Goal: Task Accomplishment & Management: Complete application form

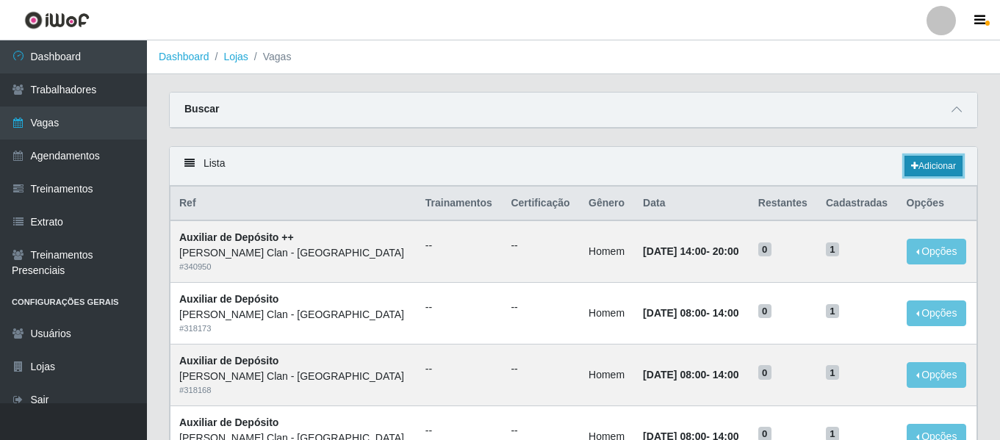
click at [935, 166] on link "Adicionar" at bounding box center [934, 166] width 58 height 21
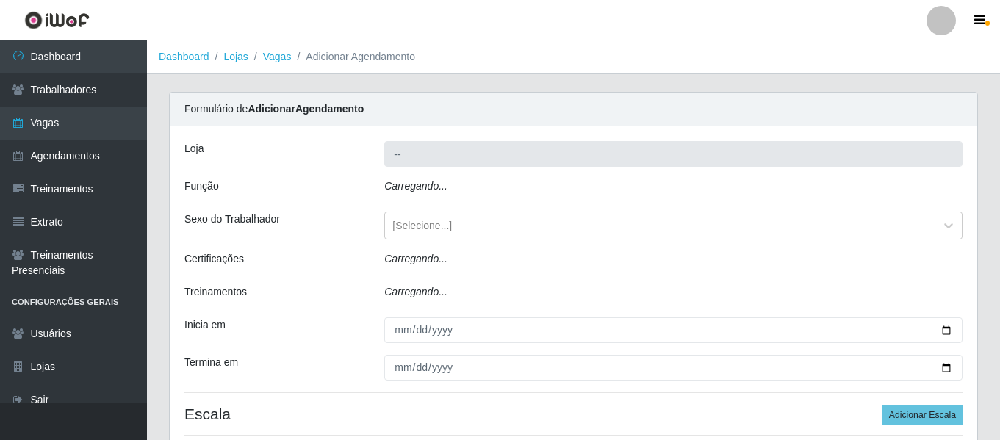
type input "Leite Clan - [GEOGRAPHIC_DATA]"
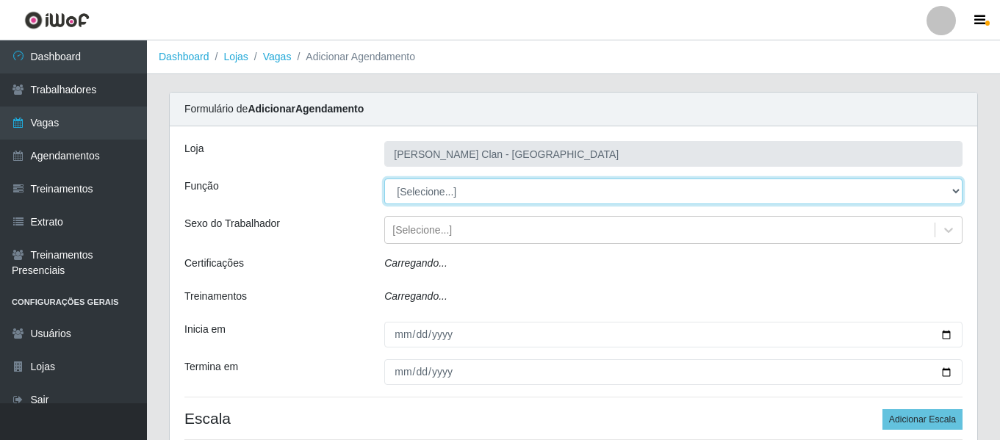
click at [430, 192] on select "[Selecione...] Auxiliar de Depósito Auxiliar de Depósito ++ Carregador e Descar…" at bounding box center [673, 192] width 578 height 26
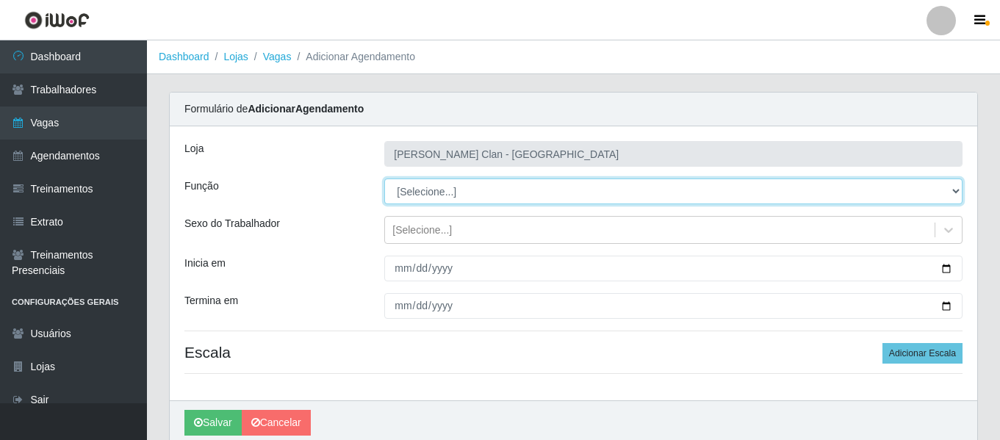
select select "111"
click at [384, 179] on select "[Selecione...] Auxiliar de Depósito Auxiliar de Depósito ++ Carregador e Descar…" at bounding box center [673, 192] width 578 height 26
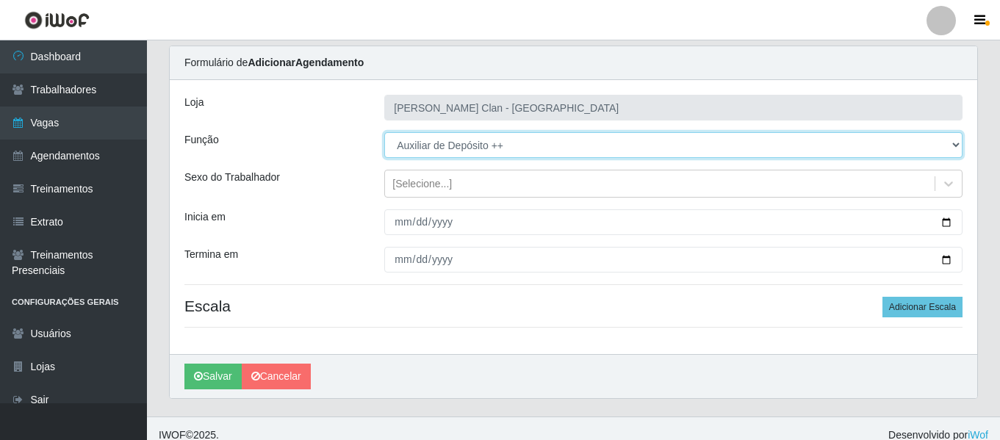
scroll to position [60, 0]
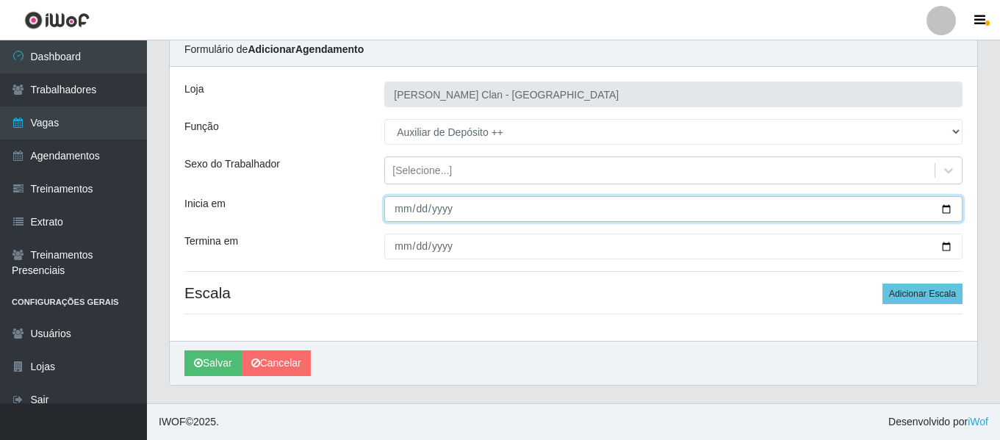
click at [943, 207] on input "Inicia em" at bounding box center [673, 209] width 578 height 26
type input "2025-09-02"
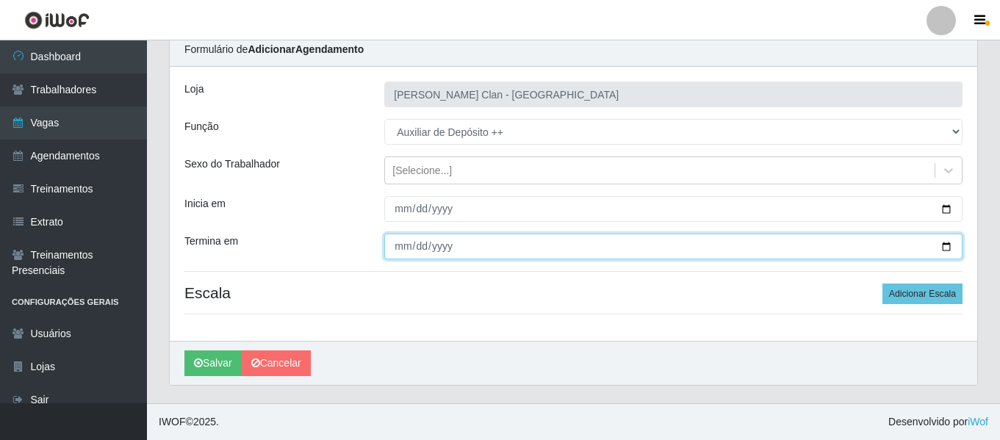
click at [942, 247] on input "Termina em" at bounding box center [673, 247] width 578 height 26
type input "2025-09-02"
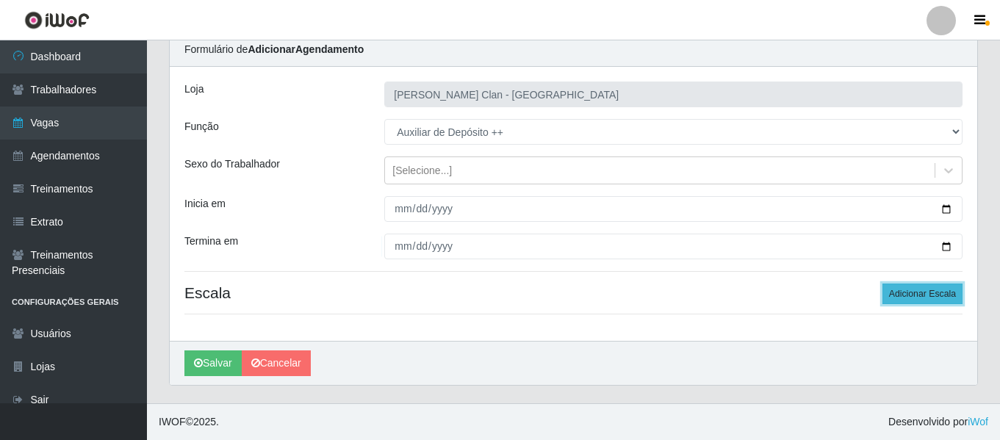
click at [916, 295] on button "Adicionar Escala" at bounding box center [922, 294] width 80 height 21
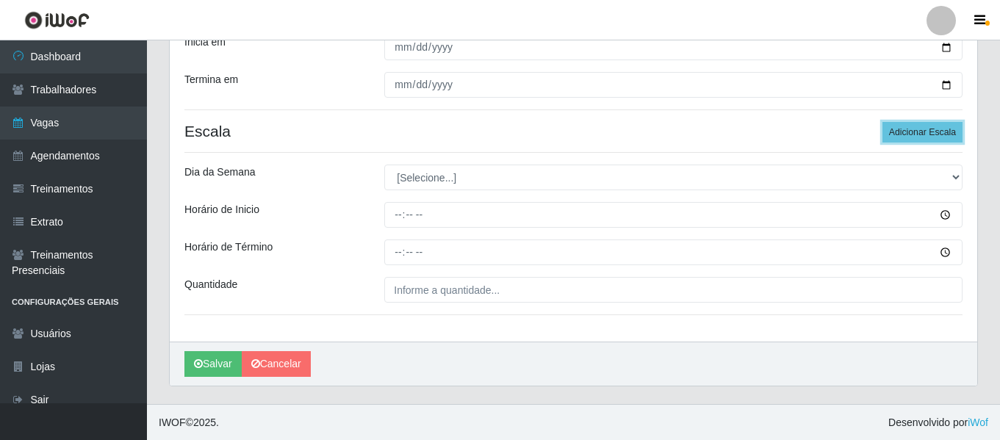
scroll to position [222, 0]
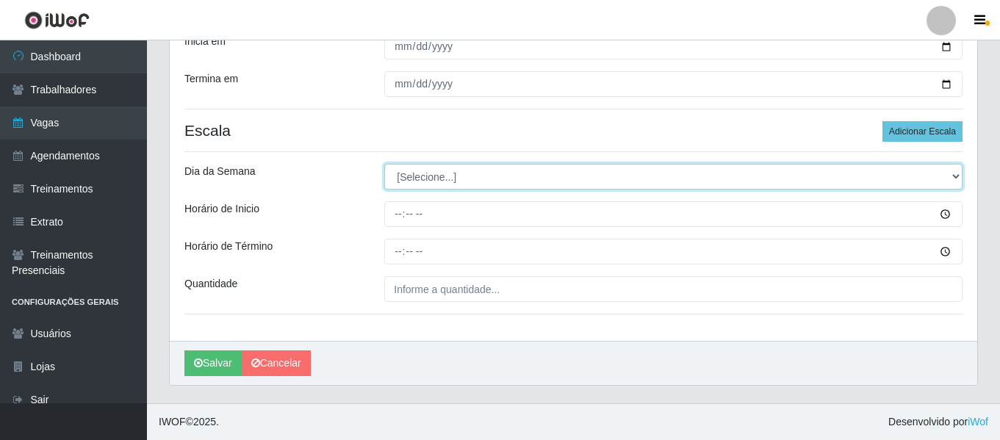
click at [402, 170] on select "[Selecione...] Segunda Terça Quarta Quinta Sexta Sábado Domingo" at bounding box center [673, 177] width 578 height 26
select select "2"
click at [384, 164] on select "[Selecione...] Segunda Terça Quarta Quinta Sexta Sábado Domingo" at bounding box center [673, 177] width 578 height 26
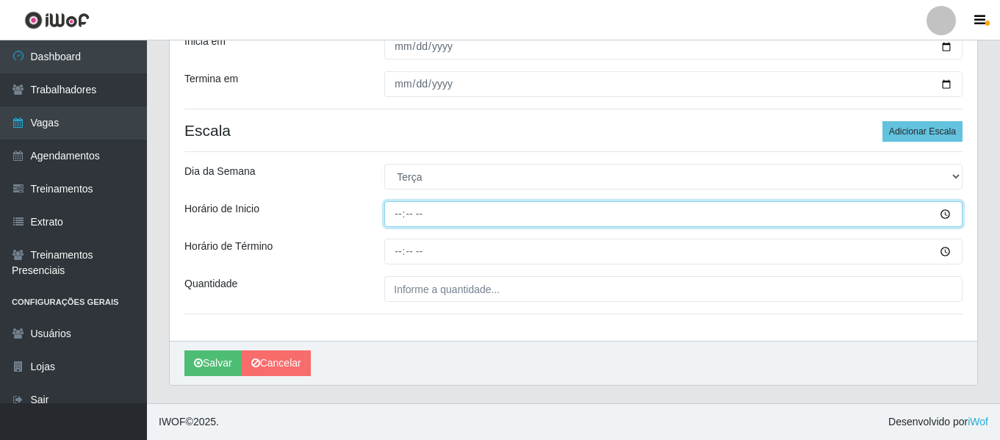
click at [399, 219] on input "Horário de Inicio" at bounding box center [673, 214] width 578 height 26
type input "08:00"
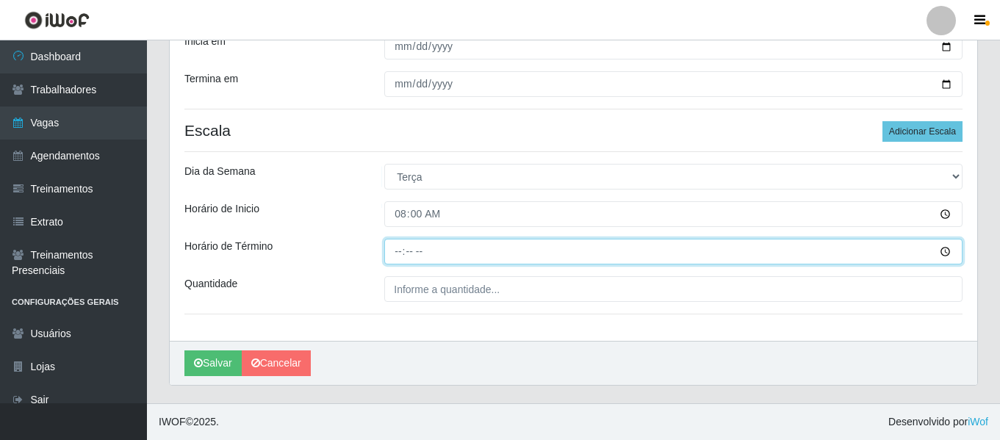
click at [394, 251] on input "Horário de Término" at bounding box center [673, 252] width 578 height 26
type input "14:00"
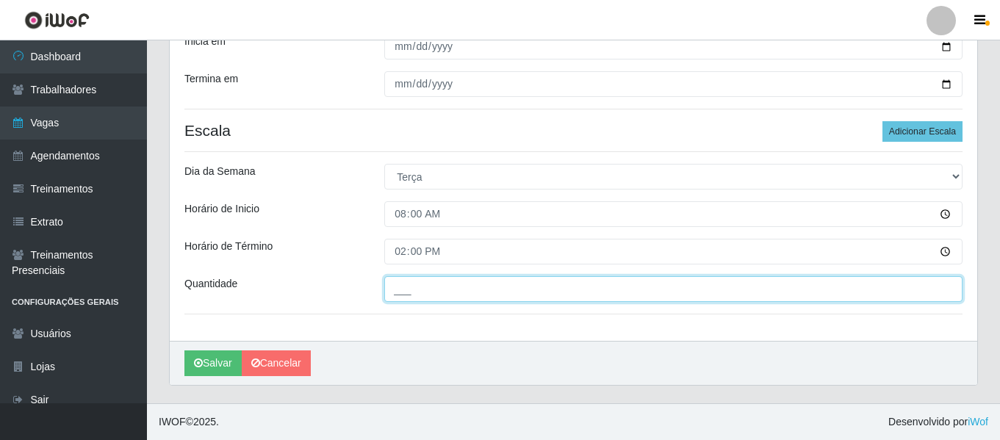
click at [401, 286] on input "___" at bounding box center [673, 289] width 578 height 26
type input "1__"
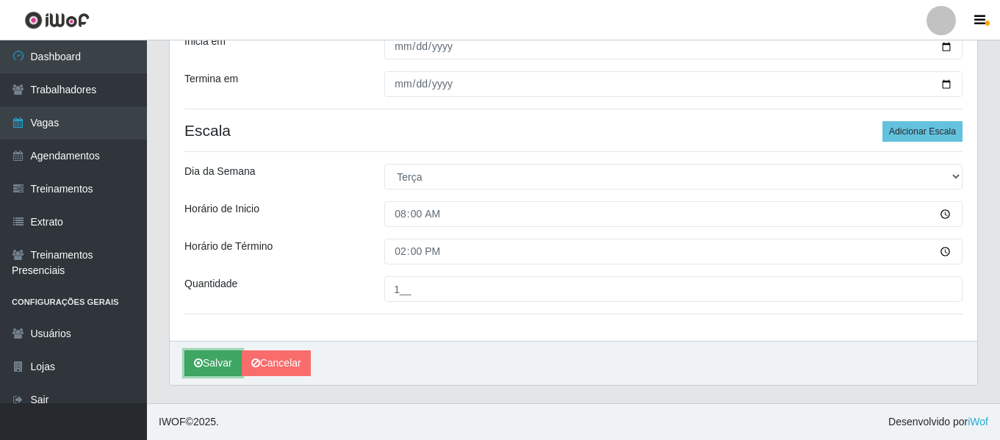
click at [198, 360] on icon "submit" at bounding box center [198, 363] width 9 height 10
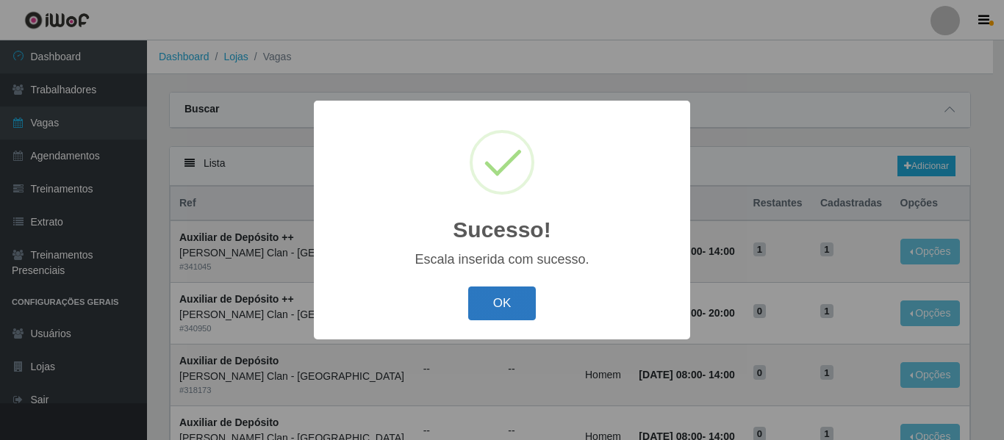
click at [506, 312] on button "OK" at bounding box center [502, 304] width 68 height 35
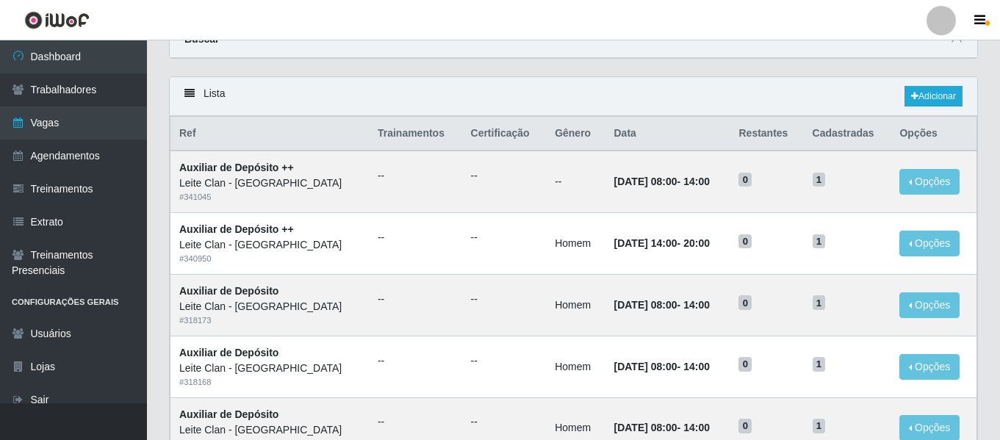
scroll to position [73, 0]
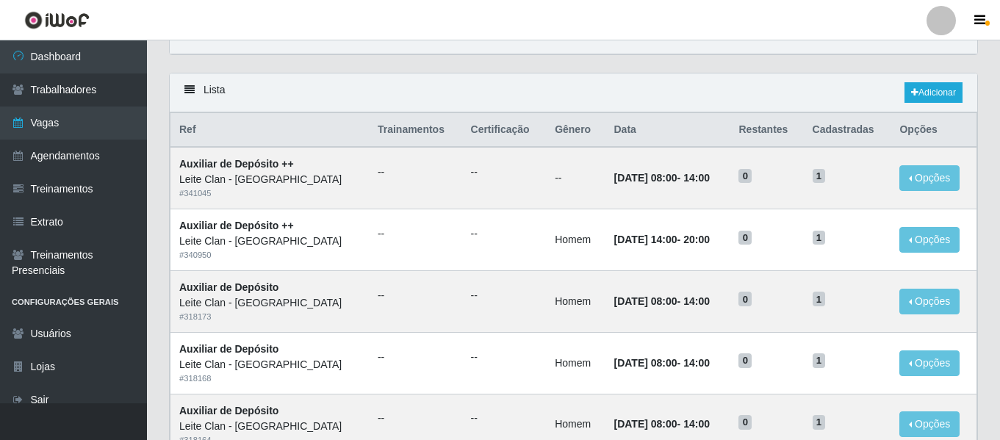
click at [947, 17] on div at bounding box center [941, 20] width 29 height 29
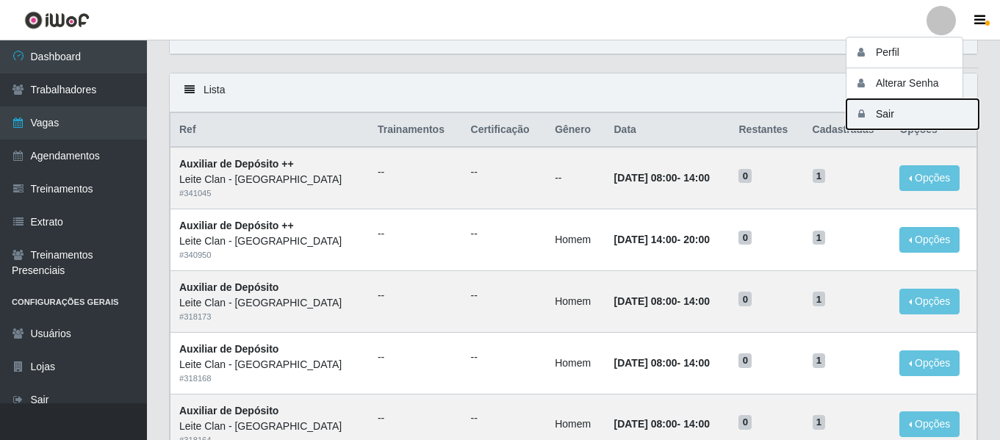
click at [912, 109] on button "Sair" at bounding box center [912, 114] width 132 height 30
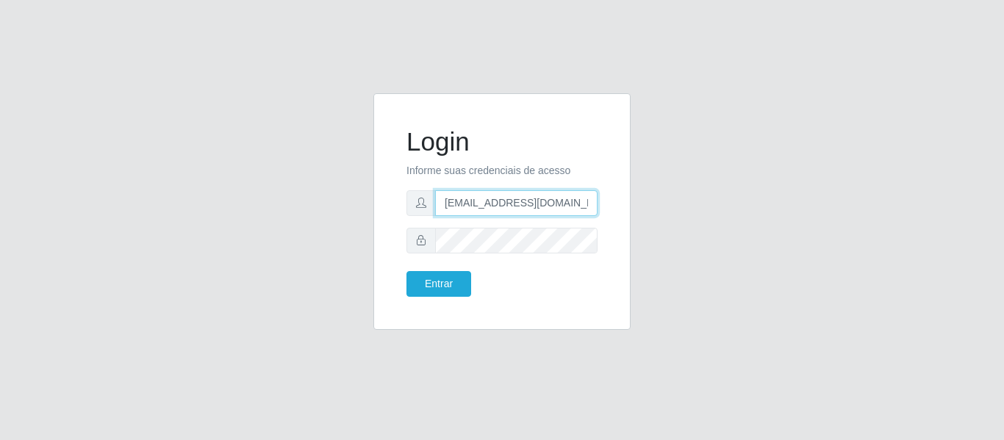
drag, startPoint x: 566, startPoint y: 199, endPoint x: 520, endPoint y: 201, distance: 45.6
click at [520, 201] on input "[EMAIL_ADDRESS][DOMAIN_NAME]" at bounding box center [516, 203] width 162 height 26
type input "[EMAIL_ADDRESS][DOMAIN_NAME]"
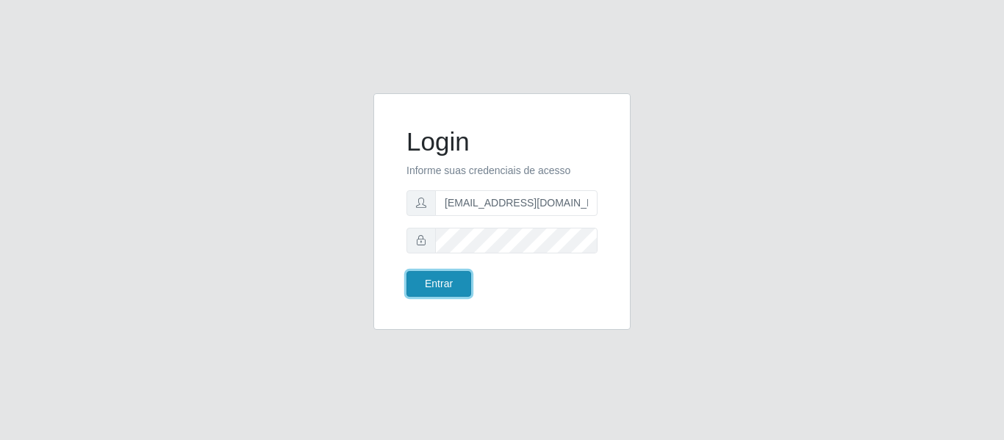
click at [421, 281] on button "Entrar" at bounding box center [438, 284] width 65 height 26
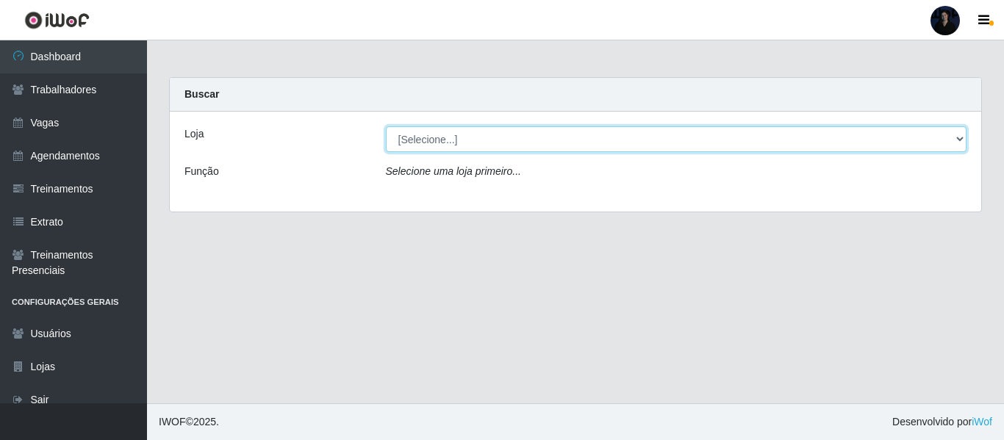
click at [445, 140] on select "[Selecione...] Hiper Queiroz - Alto da Conceição Hiper Queiroz - Boa Vista Hipe…" at bounding box center [676, 139] width 581 height 26
select select "514"
click at [386, 126] on select "[Selecione...] Hiper Queiroz - Alto da Conceição Hiper Queiroz - Boa Vista Hipe…" at bounding box center [676, 139] width 581 height 26
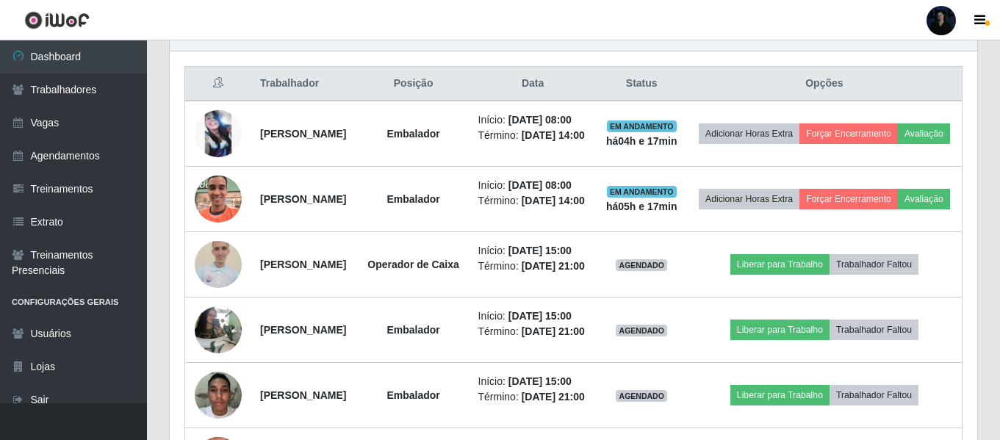
scroll to position [549, 0]
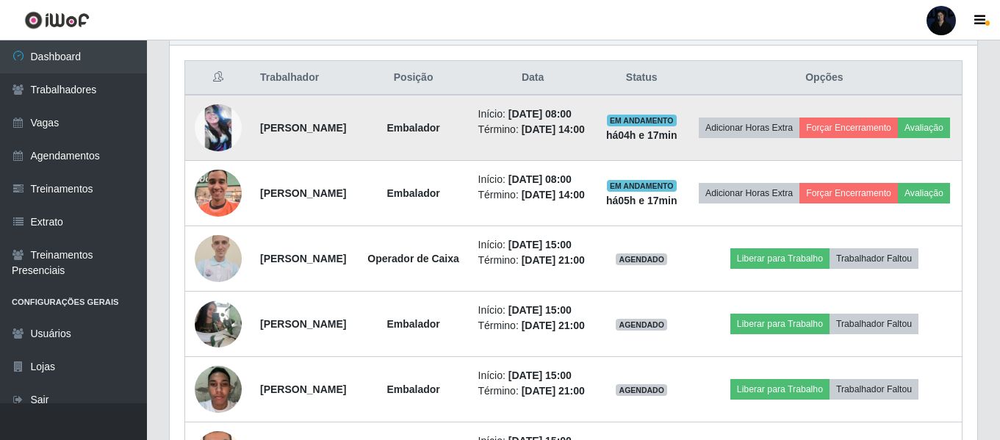
drag, startPoint x: 261, startPoint y: 133, endPoint x: 374, endPoint y: 136, distance: 113.2
click at [358, 136] on td "[PERSON_NAME]" at bounding box center [304, 128] width 107 height 66
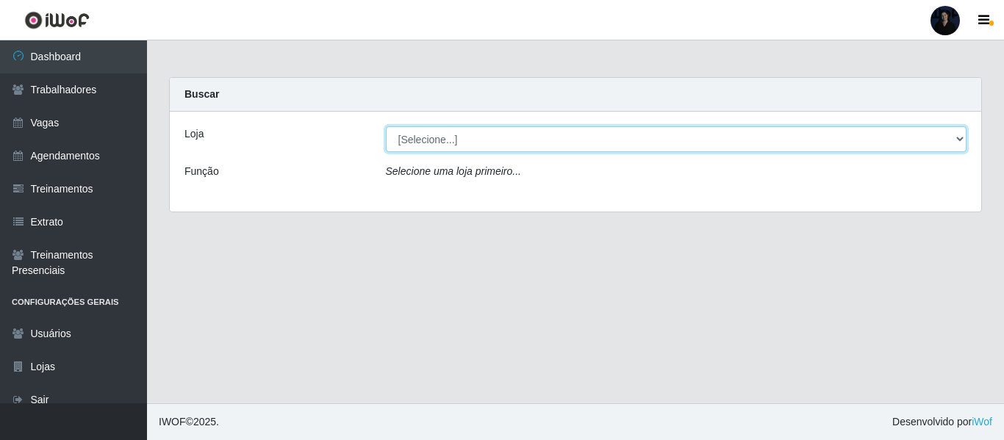
click at [647, 133] on select "[Selecione...] Hiper Queiroz - Alto da Conceição Hiper Queiroz - Boa Vista Hipe…" at bounding box center [676, 139] width 581 height 26
select select "514"
click at [386, 126] on select "[Selecione...] Hiper Queiroz - Alto da Conceição Hiper Queiroz - Boa Vista Hipe…" at bounding box center [676, 139] width 581 height 26
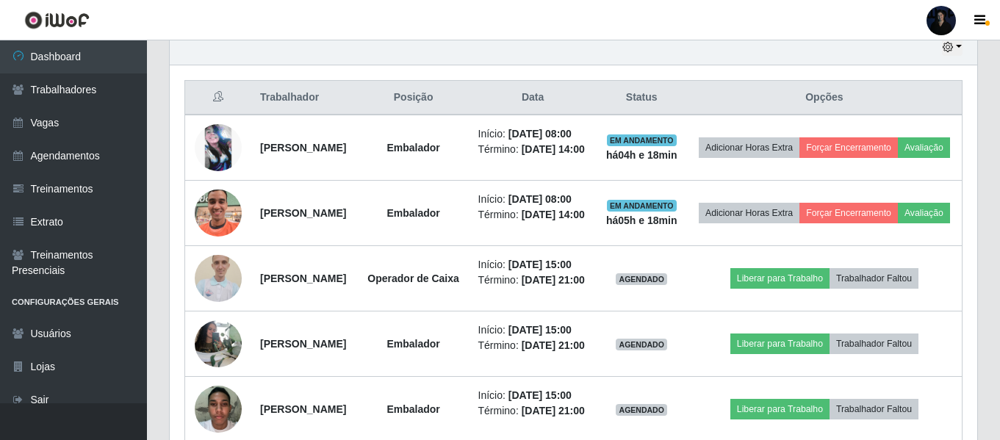
scroll to position [503, 0]
